Goal: Information Seeking & Learning: Learn about a topic

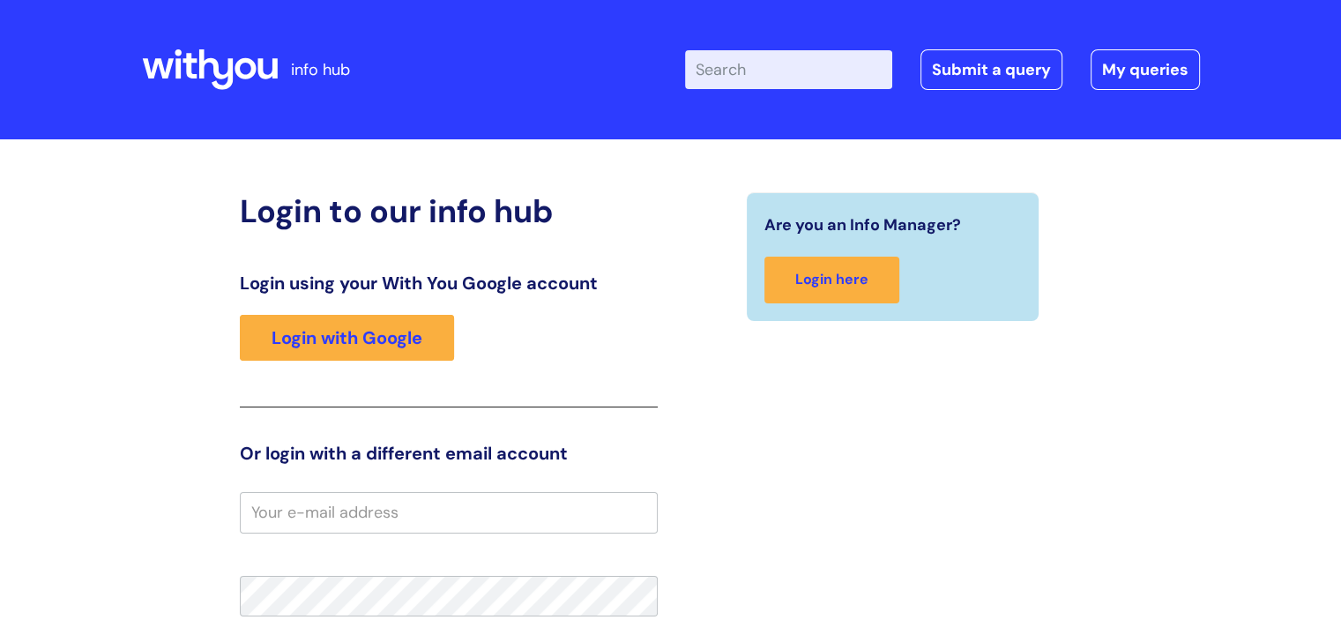
click at [780, 73] on input "Enter your search term here..." at bounding box center [788, 69] width 207 height 39
type input "EAP"
click button "Search" at bounding box center [0, 0] width 0 height 0
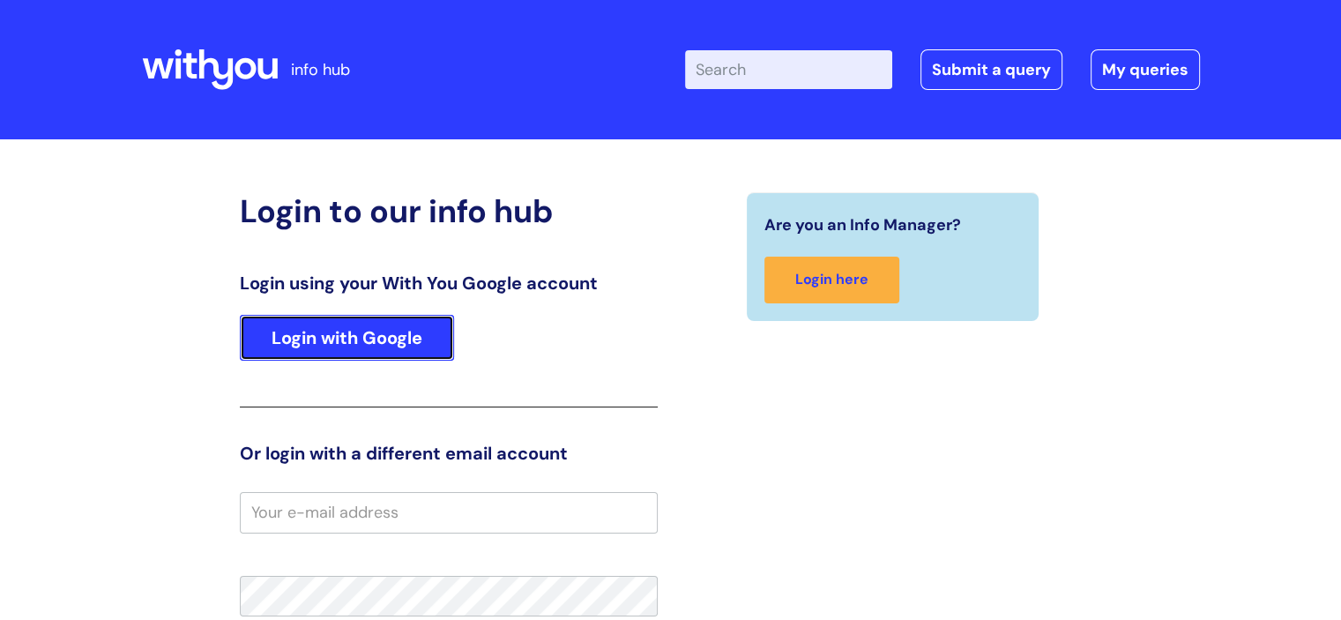
click at [413, 345] on link "Login with Google" at bounding box center [347, 338] width 214 height 46
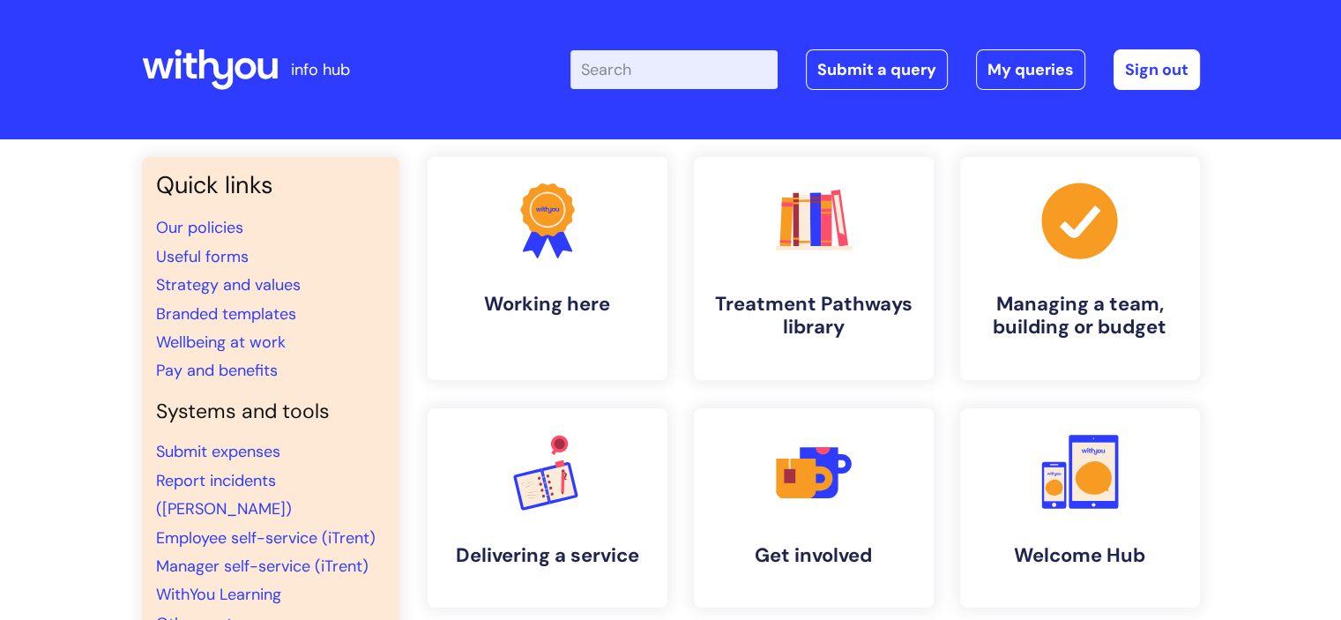
click at [651, 56] on input "Enter your search term here..." at bounding box center [673, 69] width 207 height 39
type input "EAP"
click button "Search" at bounding box center [0, 0] width 0 height 0
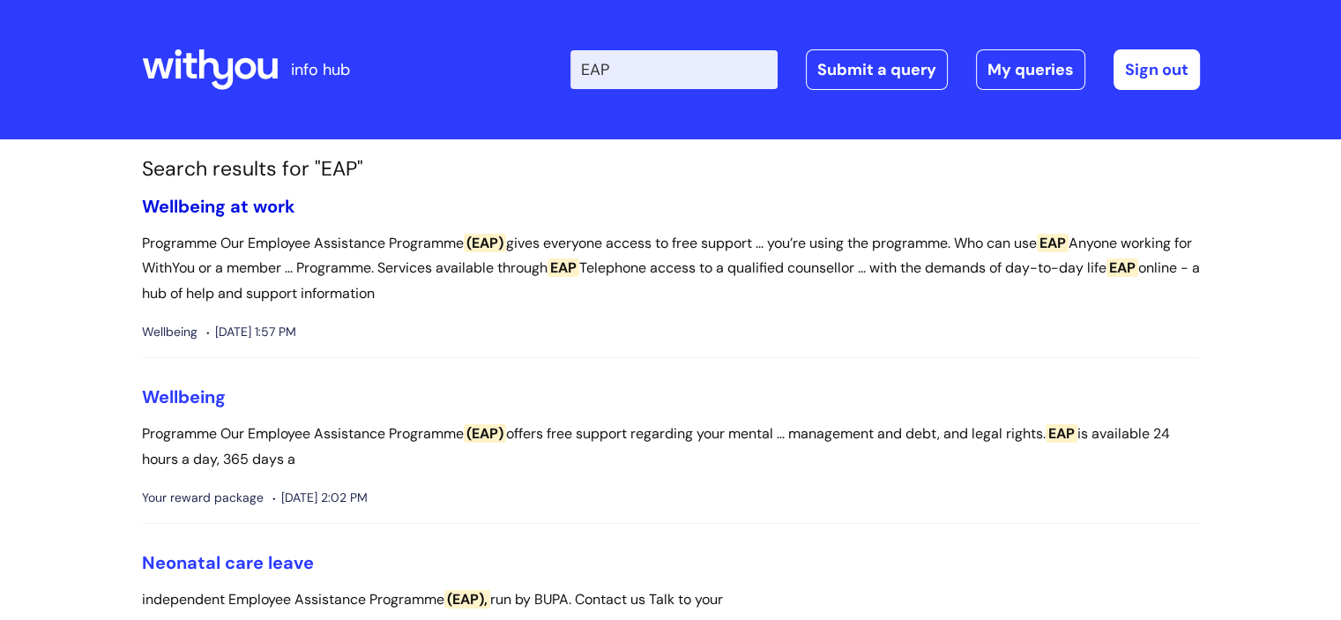
click at [237, 211] on link "Wellbeing at work" at bounding box center [218, 206] width 153 height 23
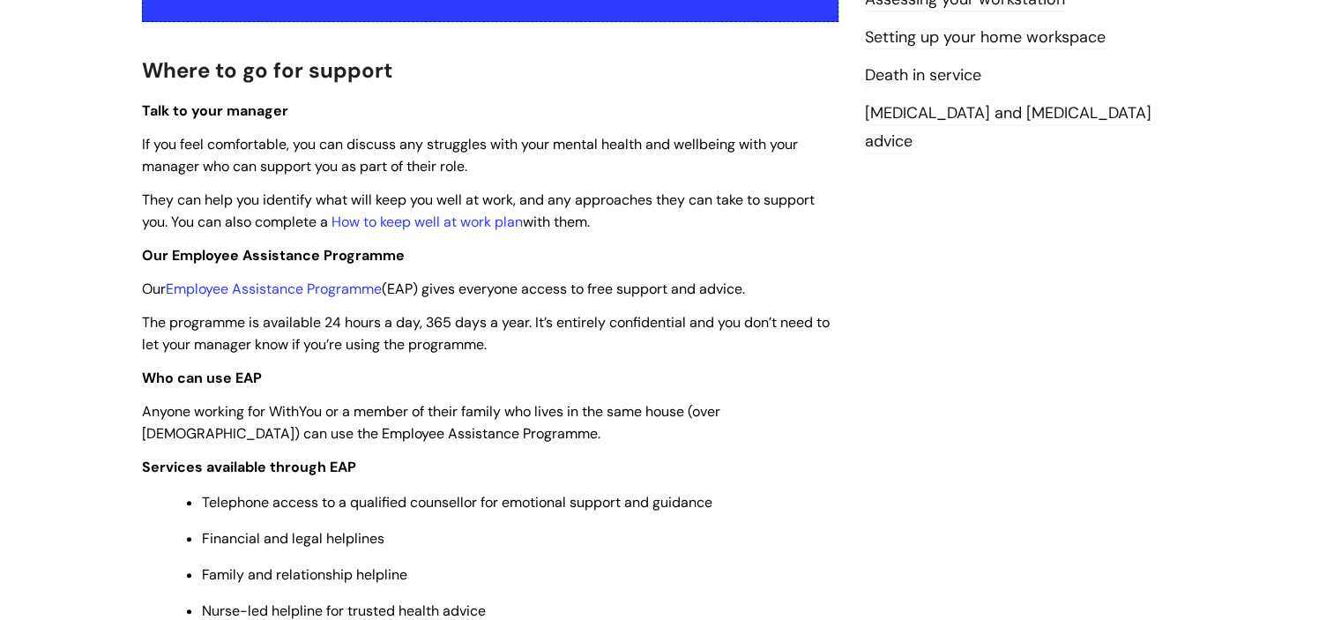
scroll to position [455, 0]
click at [339, 280] on link "Employee Assistance Programme" at bounding box center [274, 288] width 216 height 19
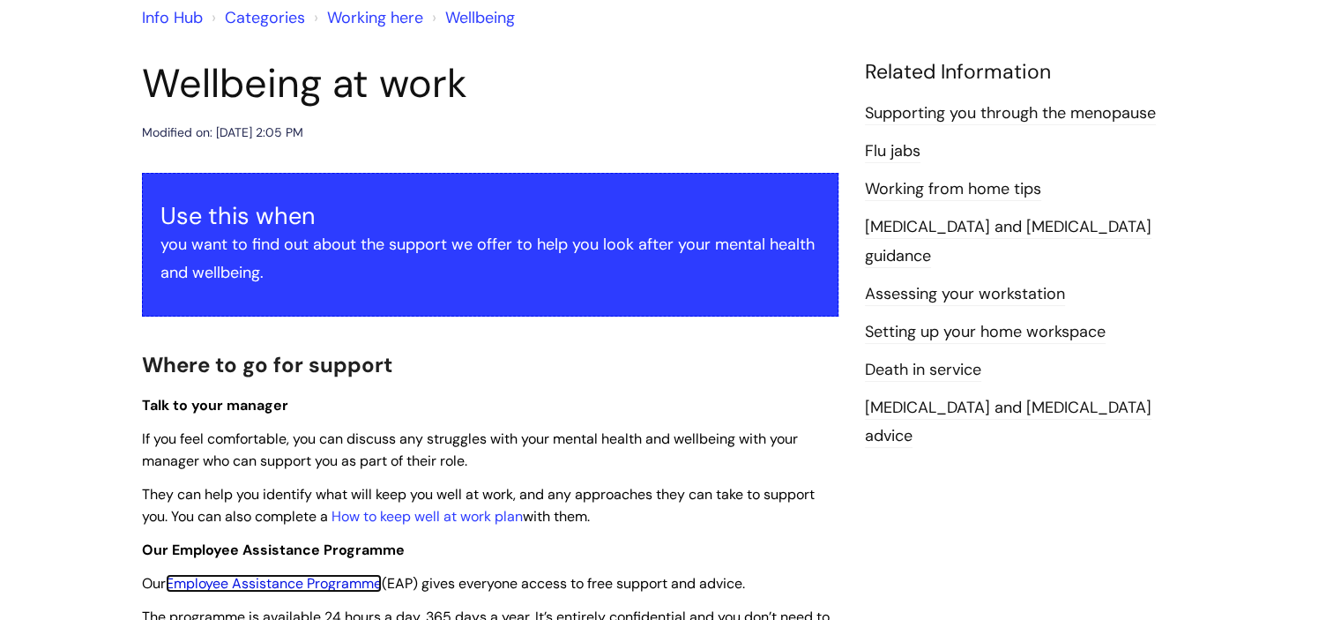
scroll to position [159, 0]
